Goal: Information Seeking & Learning: Get advice/opinions

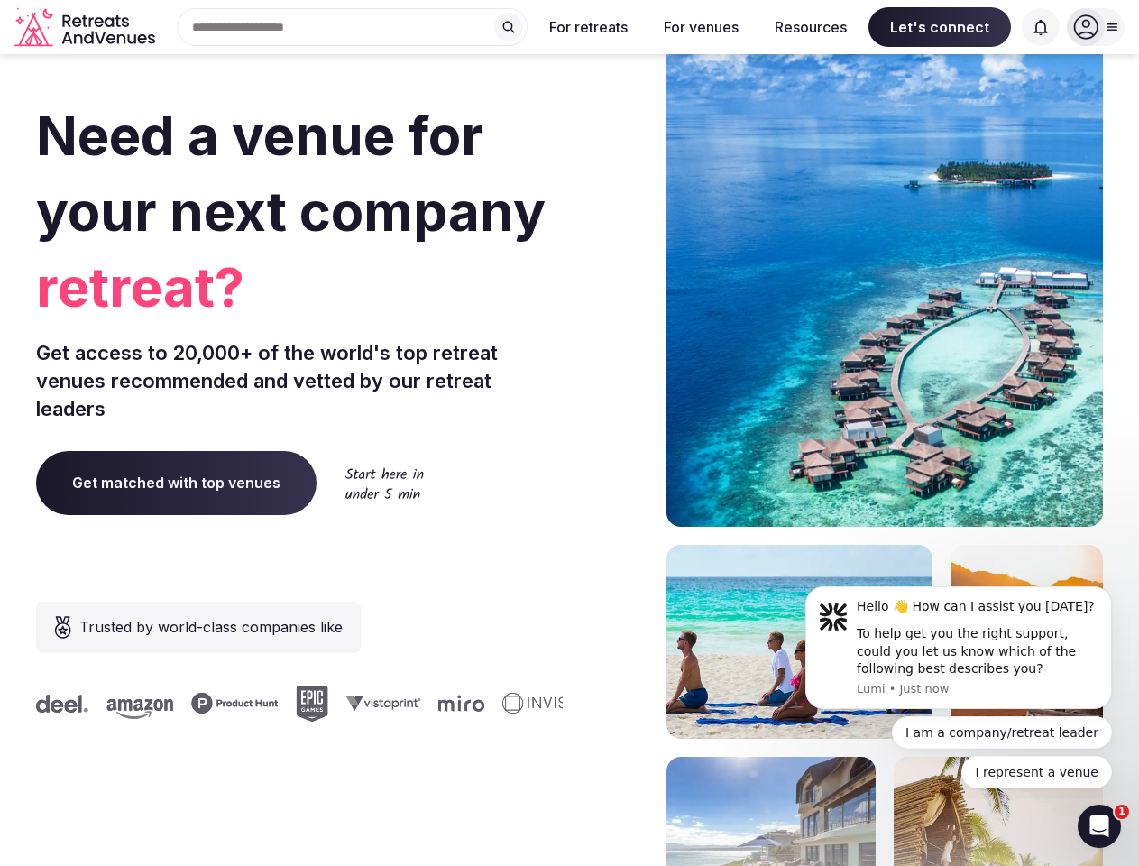
click at [569, 433] on div "Need a venue for your next company retreat? Get access to 20,000+ of the world'…" at bounding box center [569, 539] width 1067 height 1087
click at [353, 27] on div "Search Popular Destinations [GEOGRAPHIC_DATA], [GEOGRAPHIC_DATA] [GEOGRAPHIC_DA…" at bounding box center [344, 27] width 365 height 38
click at [509, 27] on input "text" at bounding box center [352, 27] width 351 height 38
click at [527, 27] on input "text" at bounding box center [352, 27] width 351 height 38
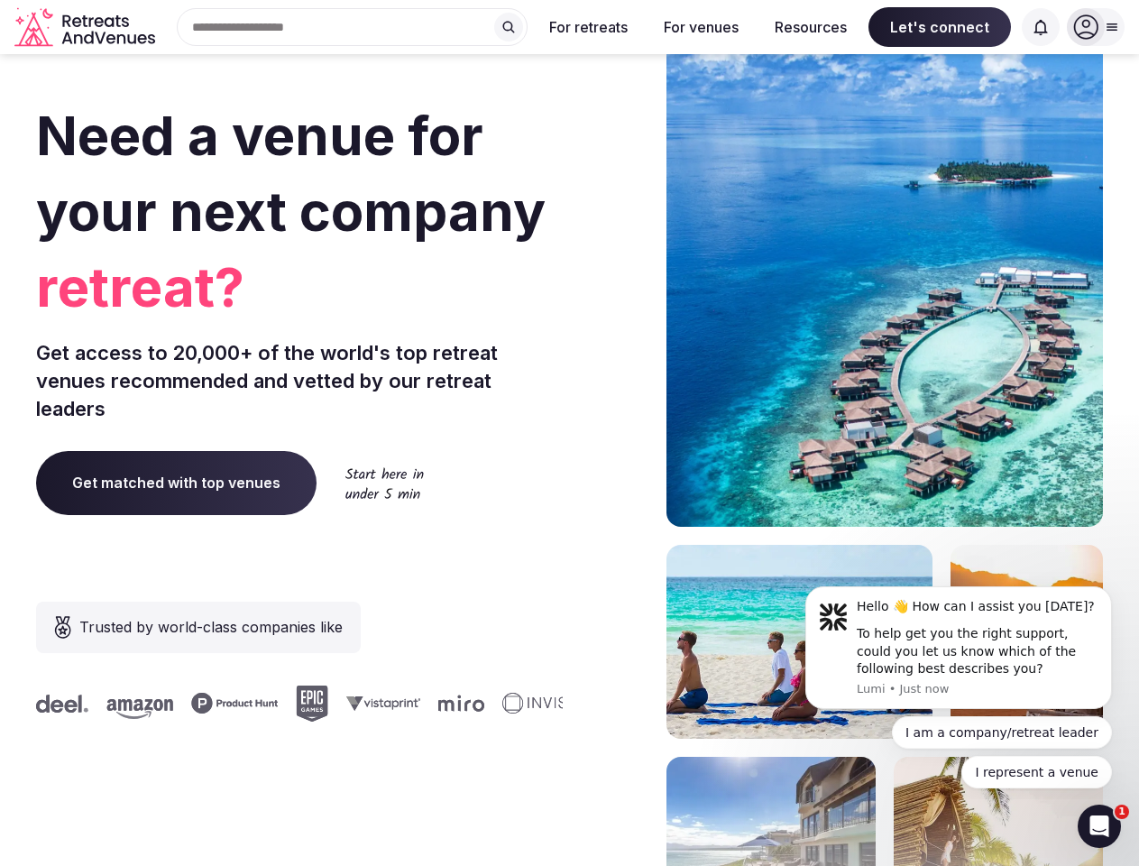
click at [527, 27] on input "text" at bounding box center [352, 27] width 351 height 38
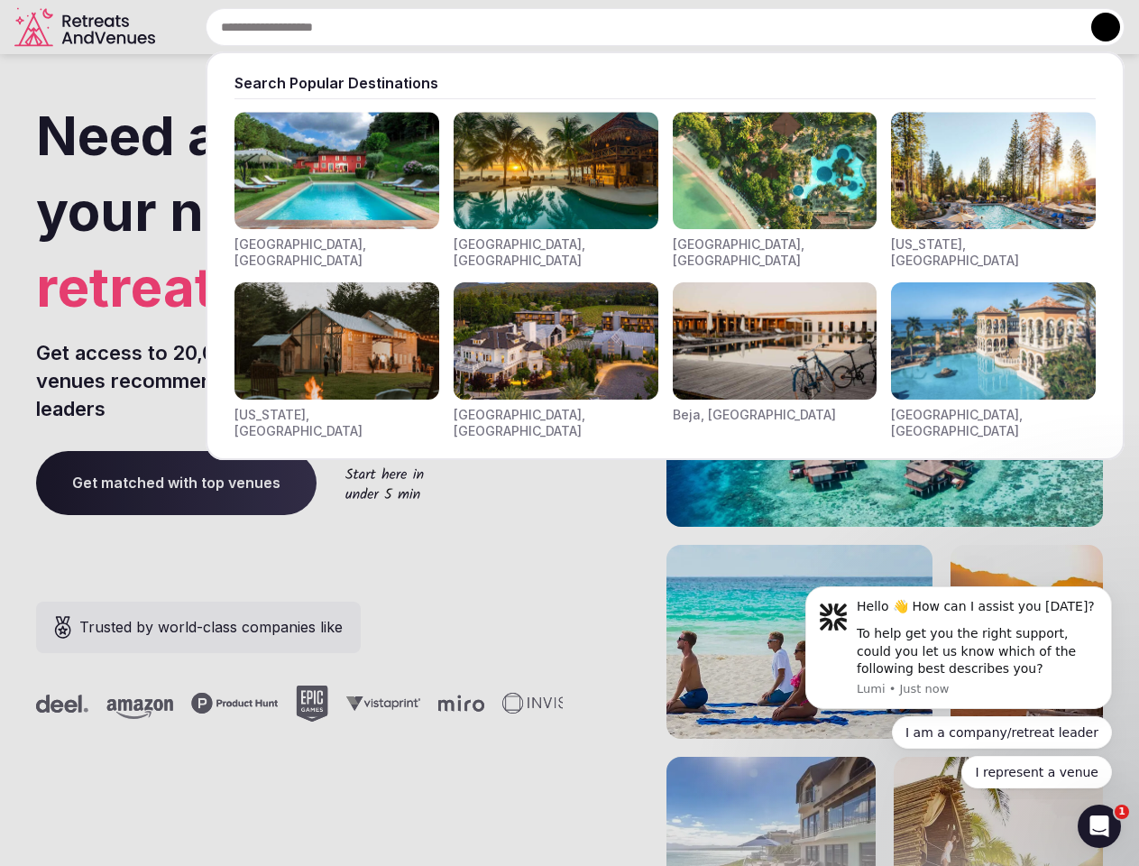
click at [940, 27] on input "text" at bounding box center [665, 27] width 919 height 38
click at [1041, 27] on input "text" at bounding box center [665, 27] width 919 height 38
click at [1096, 27] on button at bounding box center [1105, 27] width 29 height 29
click at [958, 647] on div "To help get you the right support, could you let us know which of the following…" at bounding box center [978, 651] width 242 height 53
